Goal: Task Accomplishment & Management: Complete application form

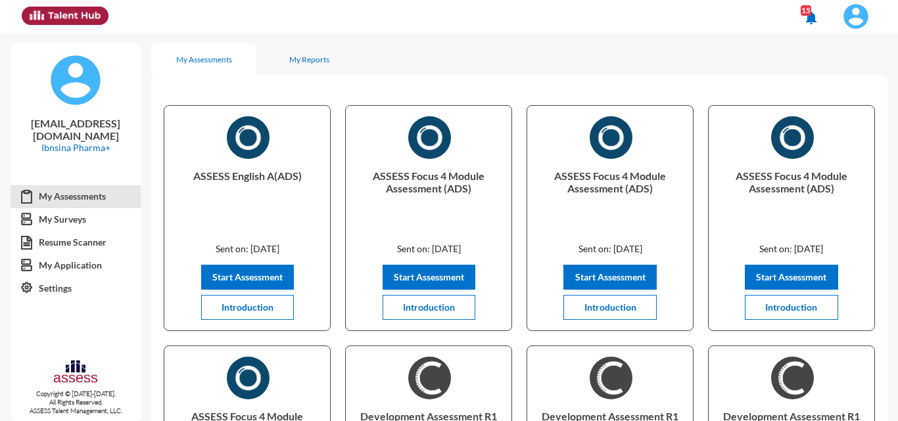
click at [865, 14] on img at bounding box center [856, 16] width 26 height 26
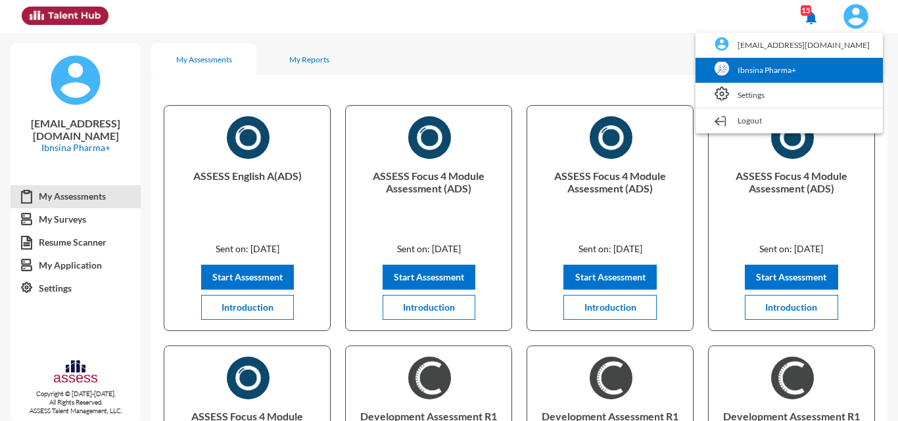
click at [782, 78] on link "Ibnsina Pharma+" at bounding box center [789, 70] width 174 height 25
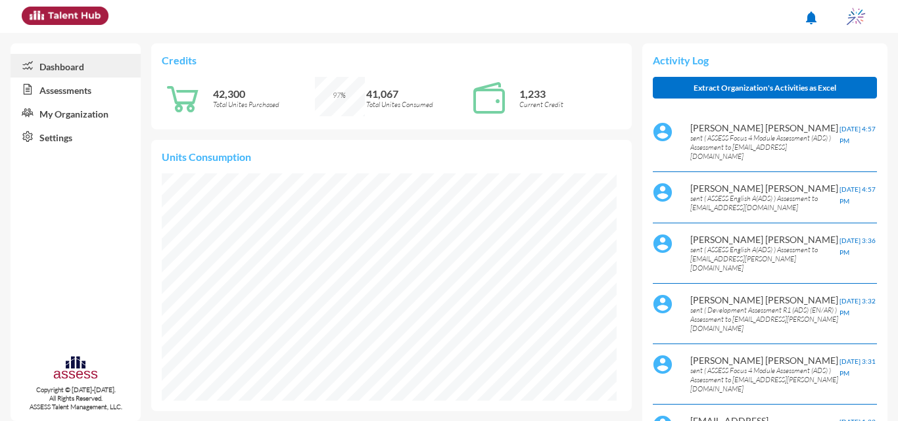
scroll to position [103, 206]
click at [73, 80] on link "Assessments" at bounding box center [76, 90] width 130 height 24
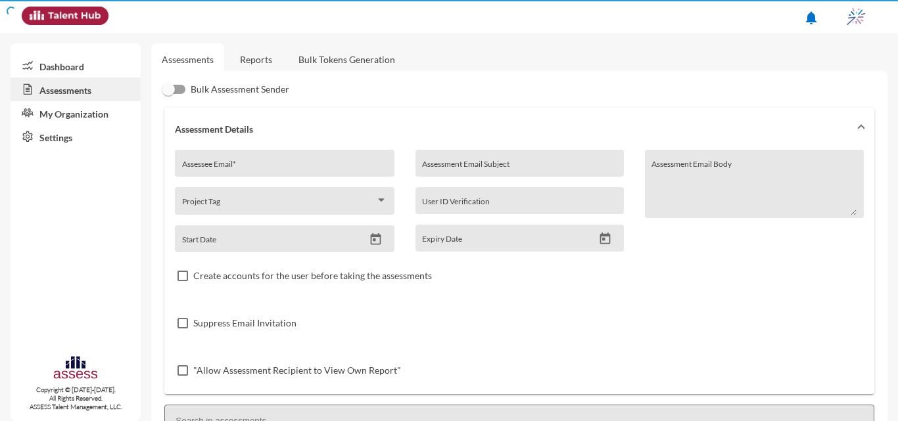
click at [74, 89] on link "Assessments" at bounding box center [76, 90] width 130 height 24
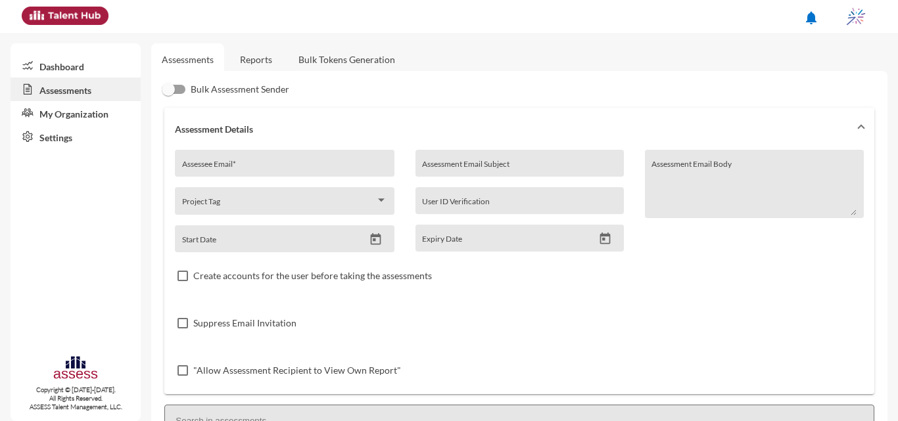
click at [242, 153] on div "Assessee Email *" at bounding box center [284, 163] width 219 height 27
type input "i"
click at [314, 160] on div "Assessee Email *" at bounding box center [284, 167] width 205 height 20
click at [290, 176] on div "internal.opportu Assessee Email *" at bounding box center [284, 167] width 205 height 20
type input "[EMAIL_ADDRESS][DOMAIN_NAME]"
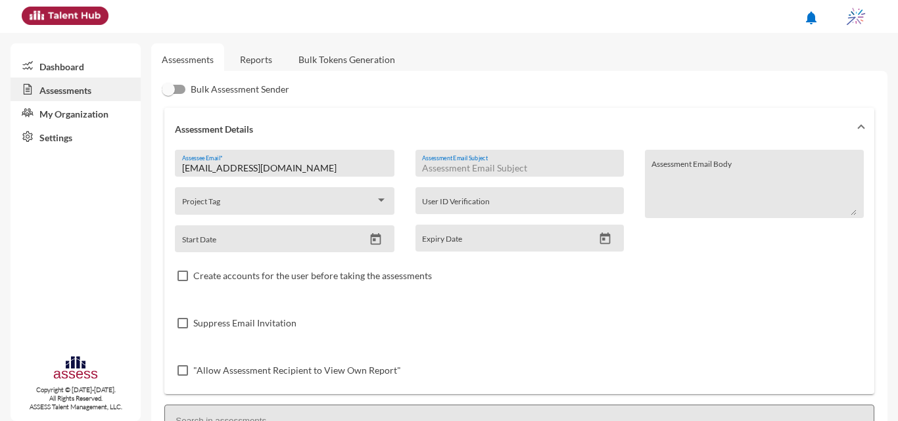
click at [482, 163] on input "Assessment Email Subject" at bounding box center [519, 168] width 195 height 11
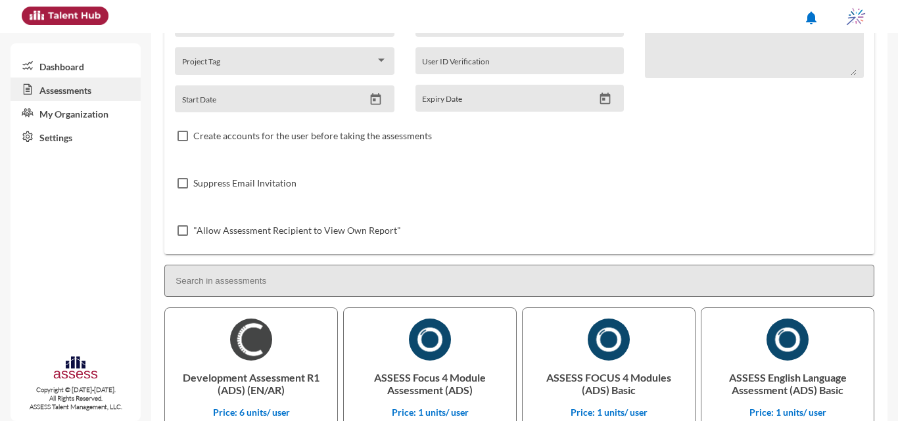
scroll to position [261, 0]
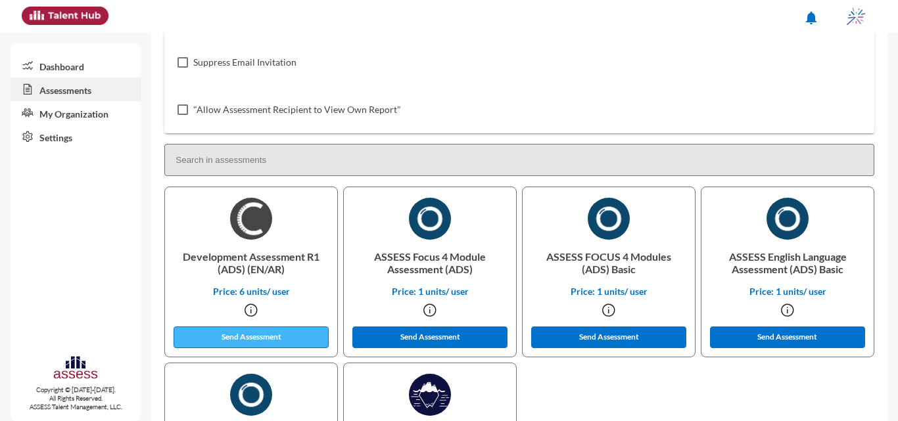
type input "OCM 1"
click at [242, 333] on button "Send Assessment" at bounding box center [251, 338] width 155 height 22
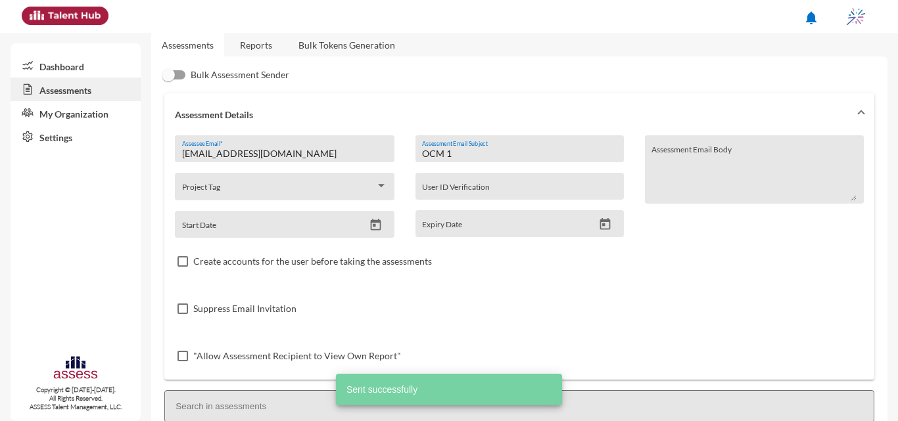
scroll to position [0, 0]
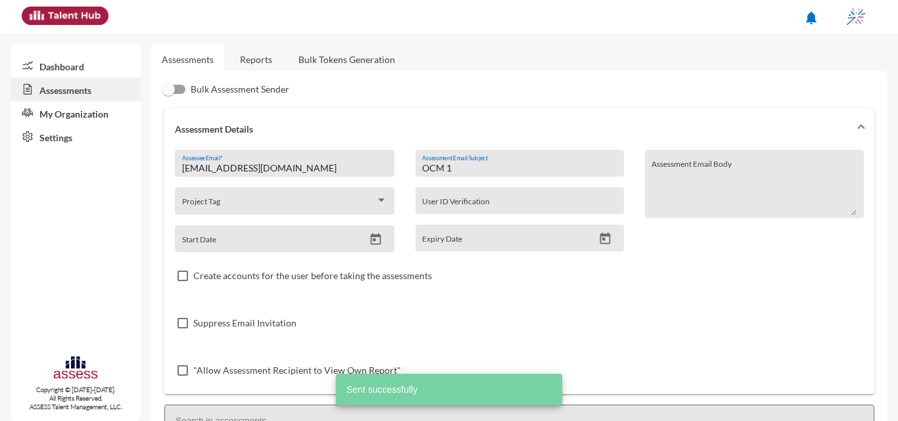
drag, startPoint x: 456, startPoint y: 167, endPoint x: 414, endPoint y: 174, distance: 42.6
click at [416, 174] on div "OCM 1 Assessment Email Subject" at bounding box center [520, 163] width 208 height 27
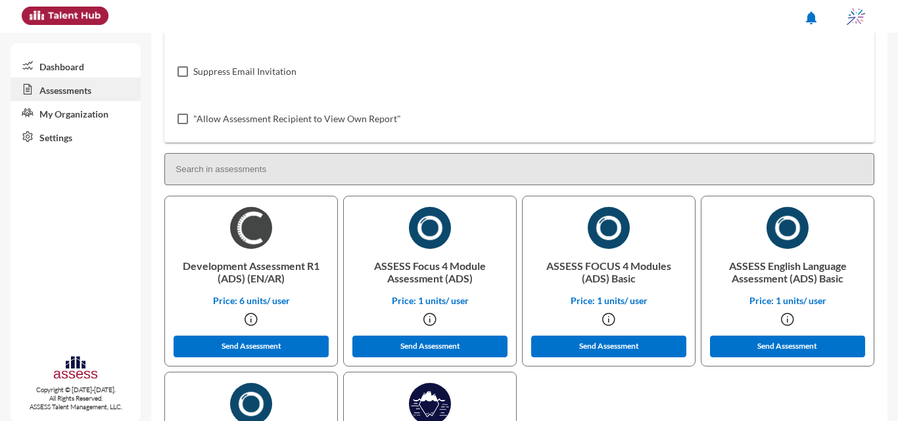
scroll to position [262, 0]
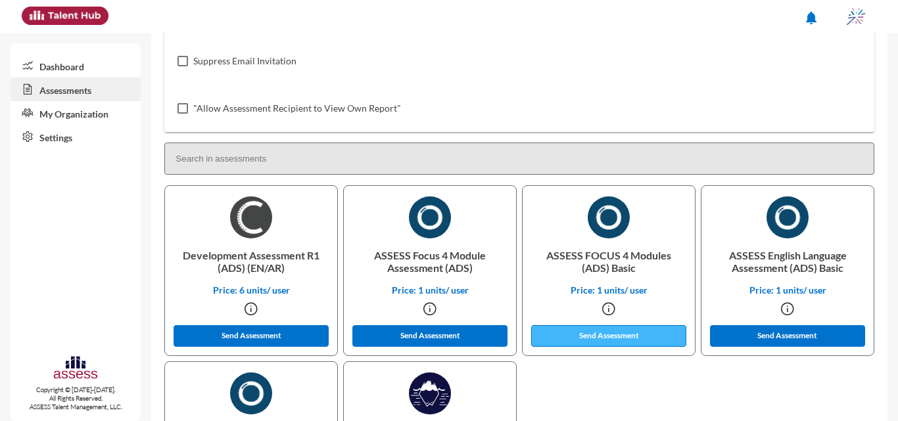
click at [631, 333] on button "Send Assessment" at bounding box center [608, 336] width 155 height 22
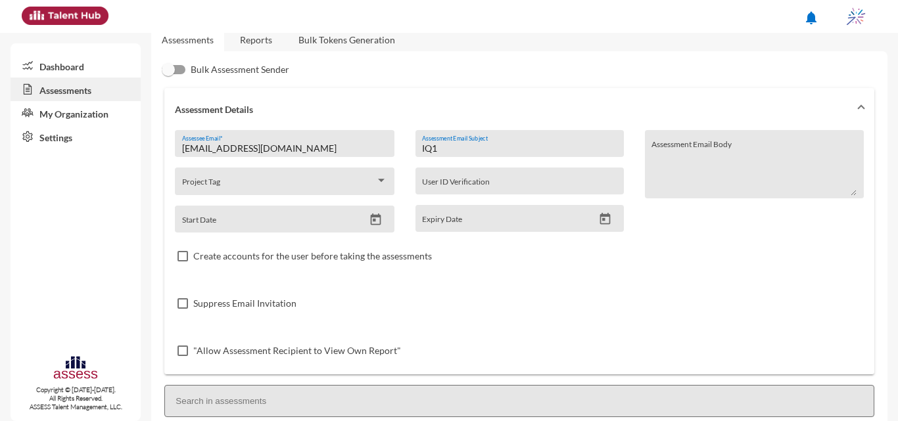
scroll to position [17, 0]
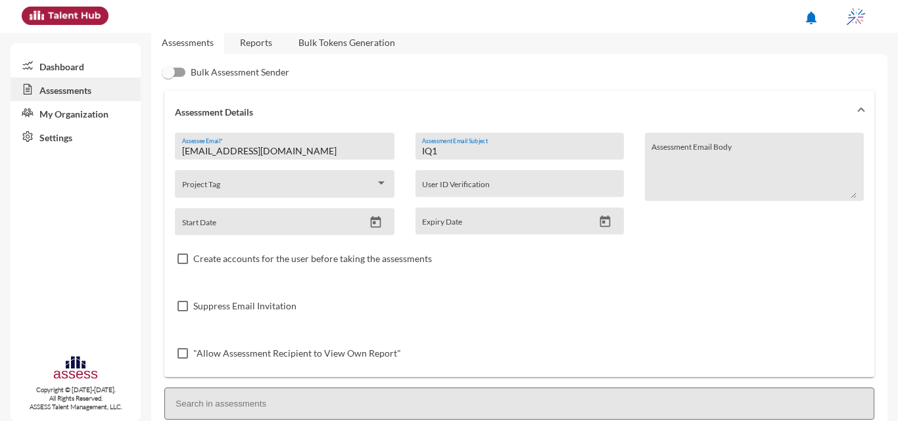
click at [448, 151] on input "IQ1" at bounding box center [519, 151] width 195 height 11
type input "I"
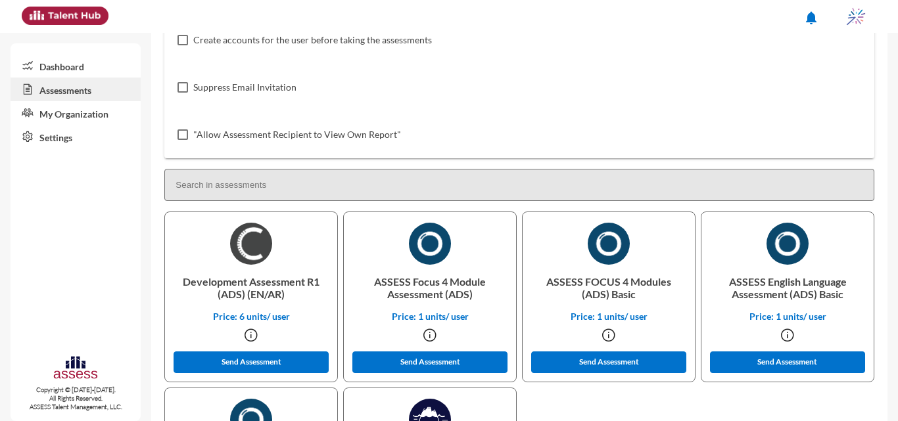
scroll to position [268, 0]
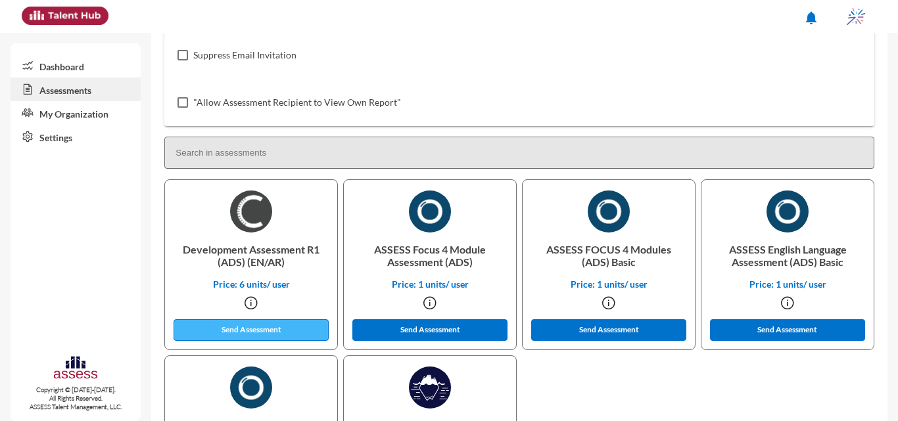
click at [243, 328] on button "Send Assessment" at bounding box center [251, 331] width 155 height 22
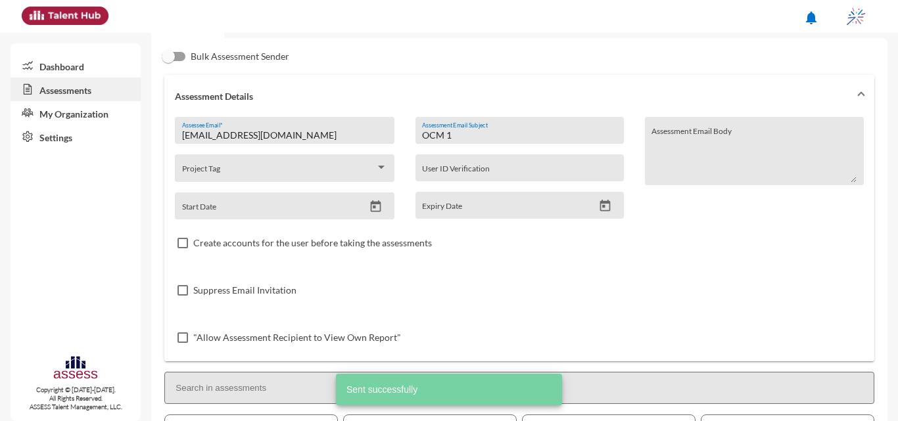
scroll to position [0, 0]
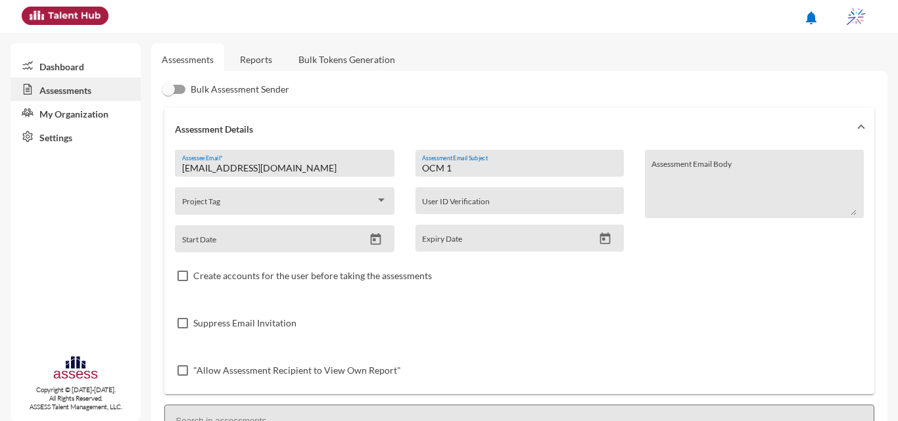
drag, startPoint x: 427, startPoint y: 166, endPoint x: 381, endPoint y: 167, distance: 46.0
click at [381, 167] on div "[EMAIL_ADDRESS][DOMAIN_NAME] Assessee Email * Project Tag Start Date OCM 1 Asse…" at bounding box center [519, 272] width 689 height 245
drag, startPoint x: 657, startPoint y: 147, endPoint x: 875, endPoint y: 84, distance: 227.3
click at [441, 170] on input "IQ 1" at bounding box center [519, 168] width 195 height 11
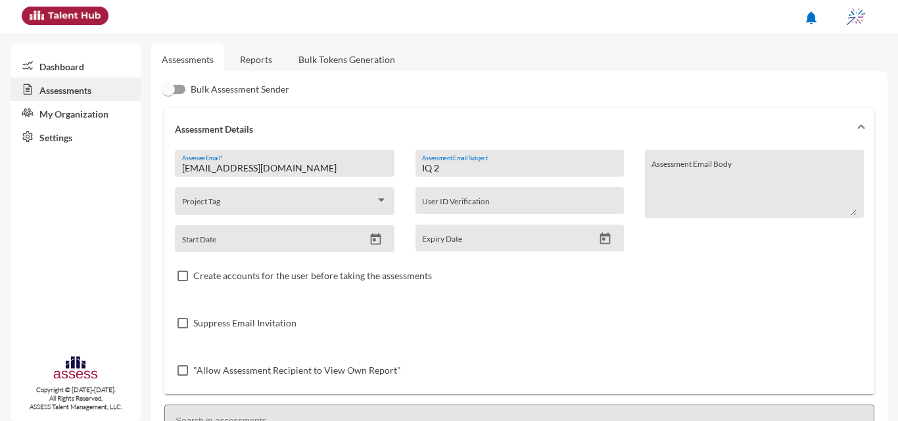
type input "IQ 2"
click at [898, 70] on mat-sidenav-content "Assessments Reports Bulk Tokens Generation Bulk Assessment Sender Assessment De…" at bounding box center [524, 227] width 747 height 389
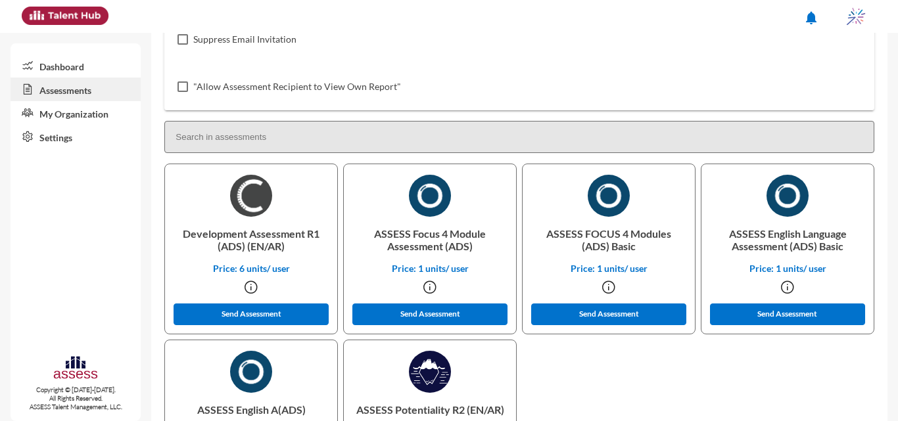
scroll to position [287, 0]
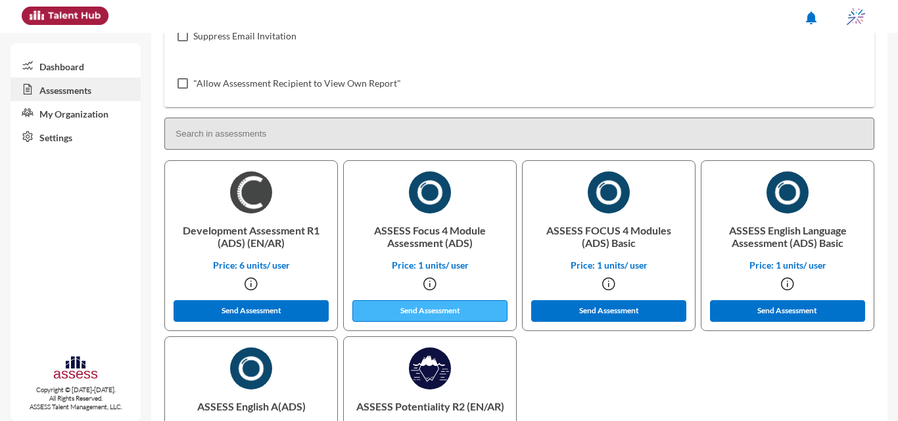
click at [406, 312] on button "Send Assessment" at bounding box center [429, 312] width 155 height 22
